Goal: Task Accomplishment & Management: Complete application form

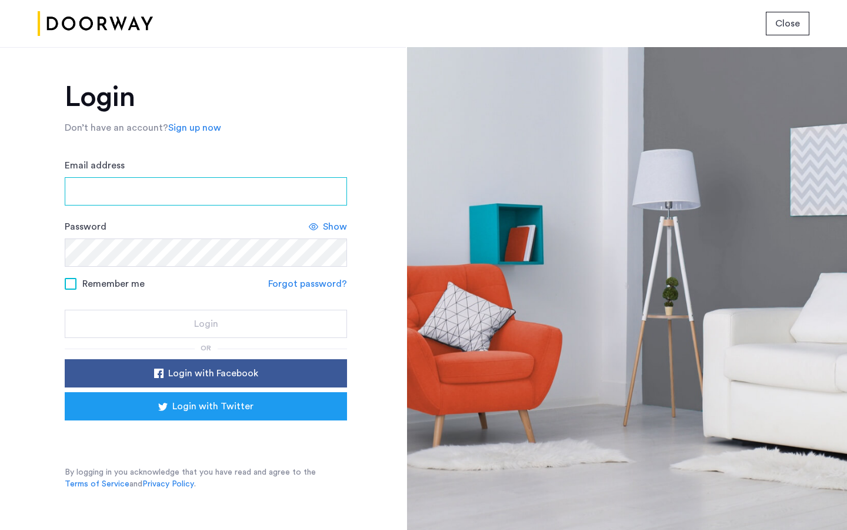
type input "**********"
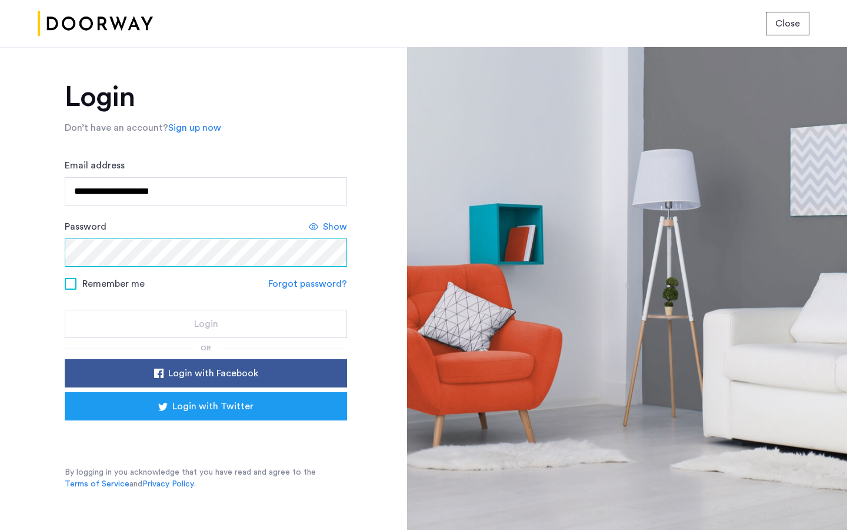
click at [206, 324] on button "Login" at bounding box center [206, 324] width 282 height 28
